Goal: Task Accomplishment & Management: Manage account settings

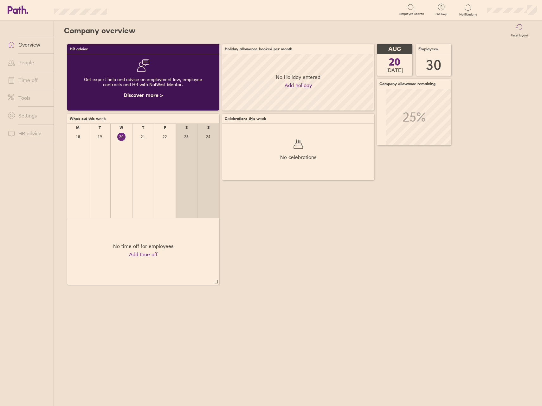
scroll to position [56, 152]
click at [34, 86] on link "Time off" at bounding box center [28, 80] width 51 height 13
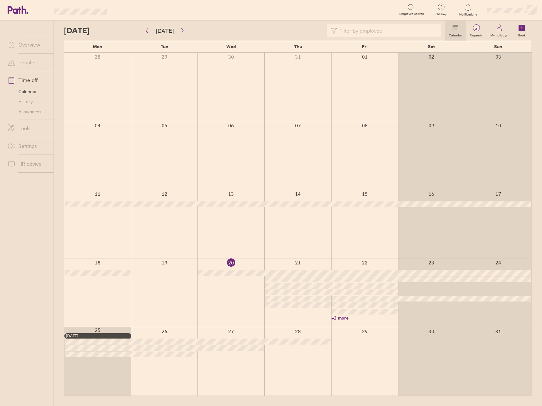
click at [347, 320] on link "+2 more" at bounding box center [365, 318] width 66 height 6
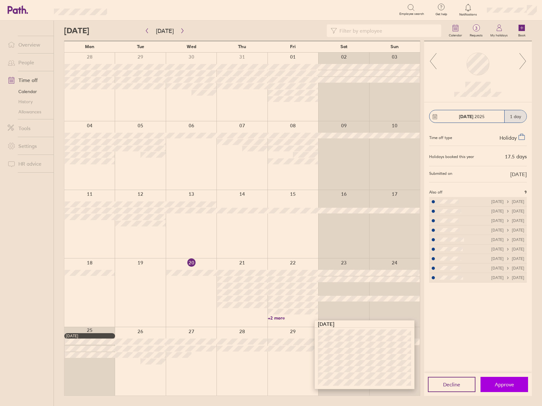
click at [511, 382] on span "Approve" at bounding box center [504, 385] width 19 height 6
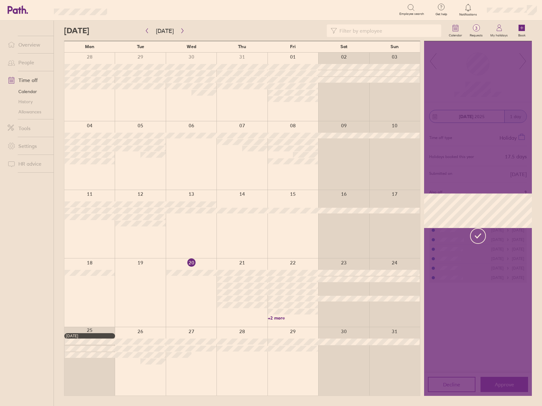
click at [271, 319] on link "+2 more" at bounding box center [293, 318] width 50 height 6
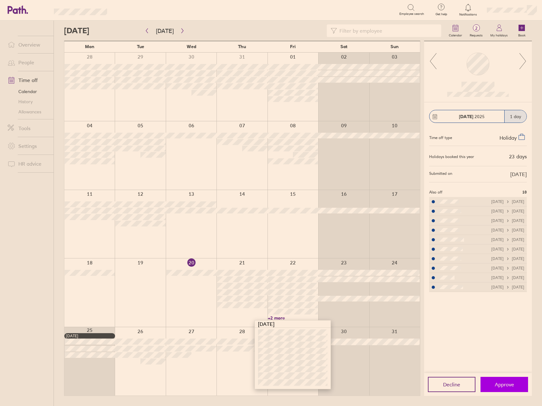
click at [512, 381] on button "Approve" at bounding box center [505, 384] width 48 height 15
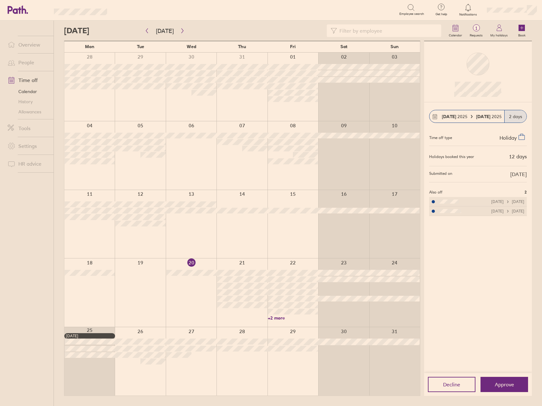
click at [277, 320] on link "+2 more" at bounding box center [293, 318] width 50 height 6
click at [36, 284] on ul "Overview People Time off Calendar History Allowances Tools Settings HR advice" at bounding box center [27, 203] width 54 height 365
click at [518, 381] on button "Approve" at bounding box center [505, 384] width 48 height 15
